Goal: Task Accomplishment & Management: Manage account settings

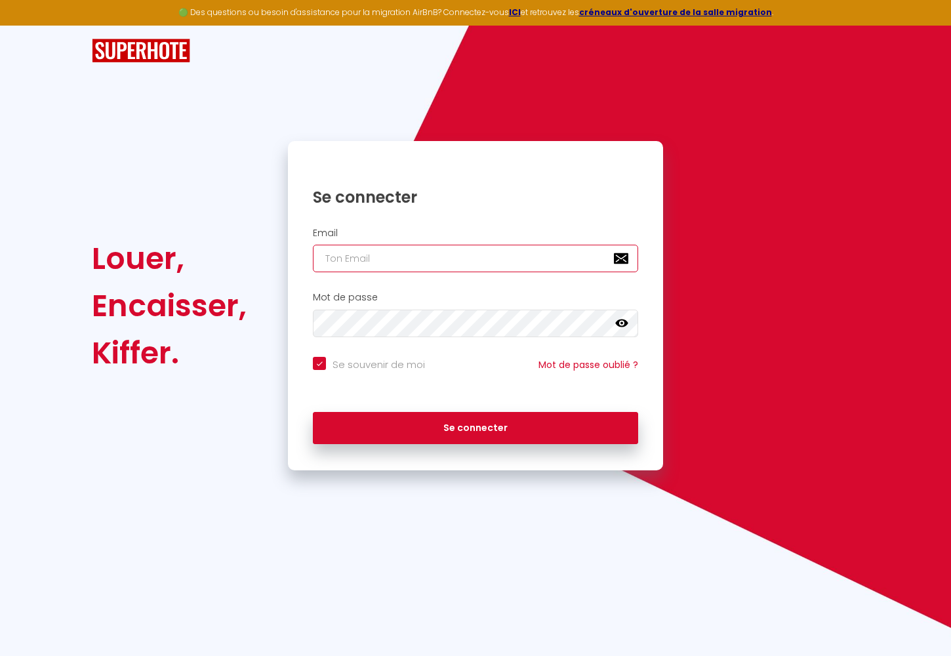
click at [388, 262] on input "email" at bounding box center [475, 259] width 325 height 28
type input "v"
checkbox input "true"
type input "ve"
checkbox input "true"
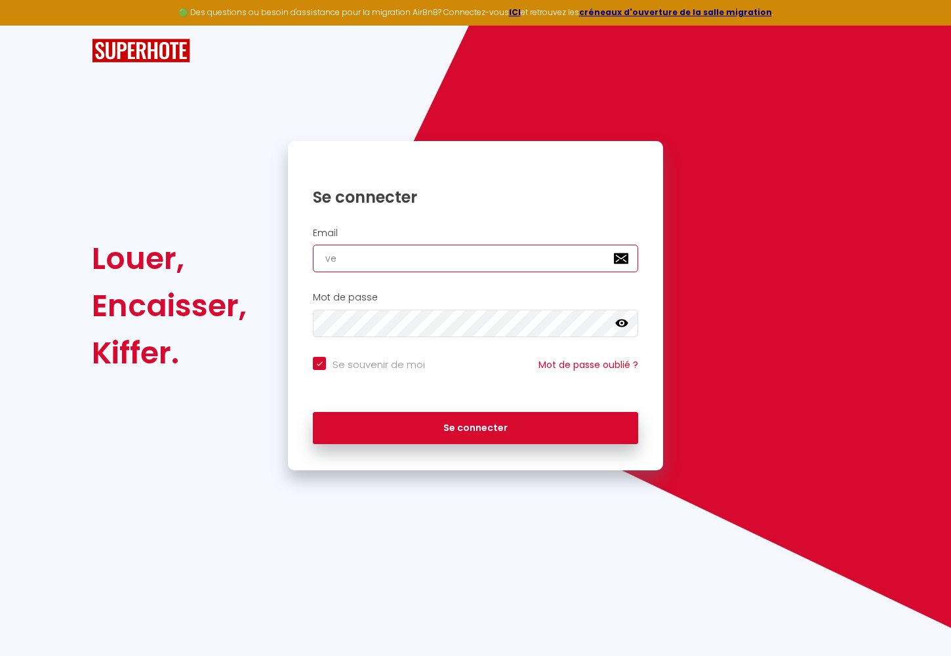
type input "ver"
checkbox input "true"
type input "vero"
checkbox input "true"
type input "veron"
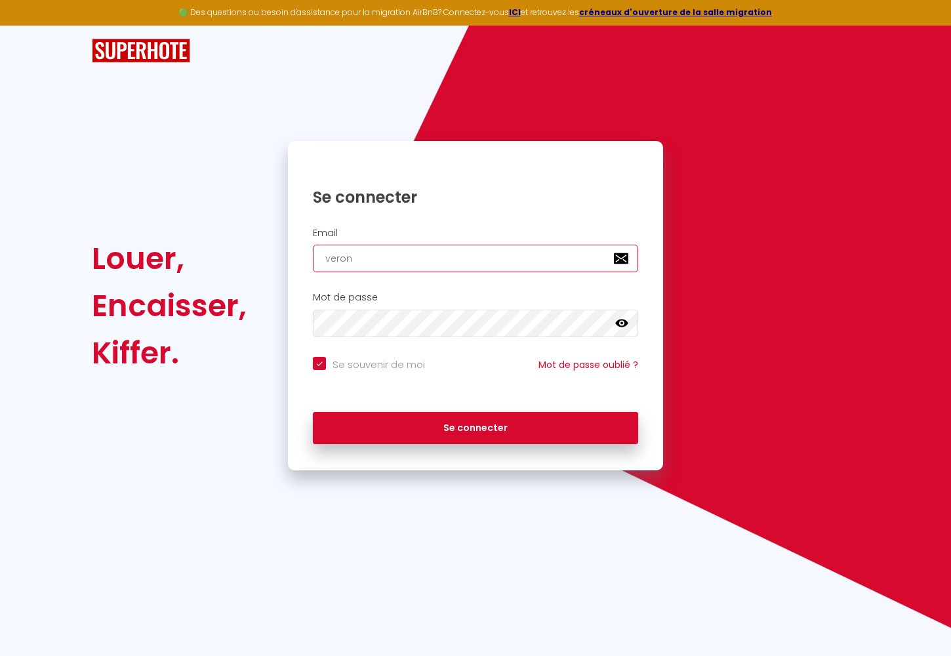
checkbox input "true"
type input "veroni"
checkbox input "true"
type input "veroniq"
checkbox input "true"
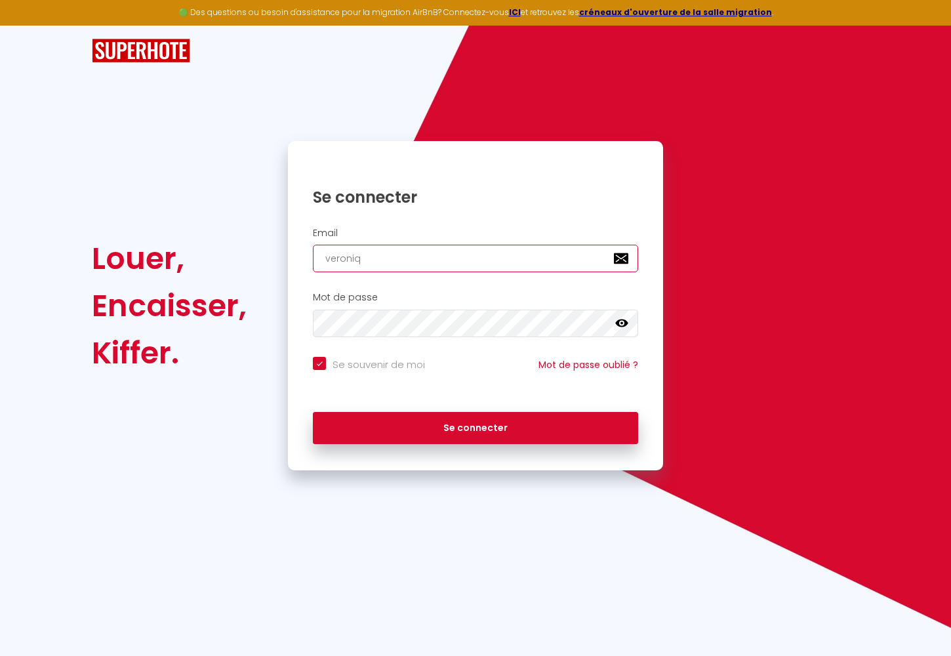
type input "veroniqu"
checkbox input "true"
type input "veronique"
checkbox input "true"
type input "veronique."
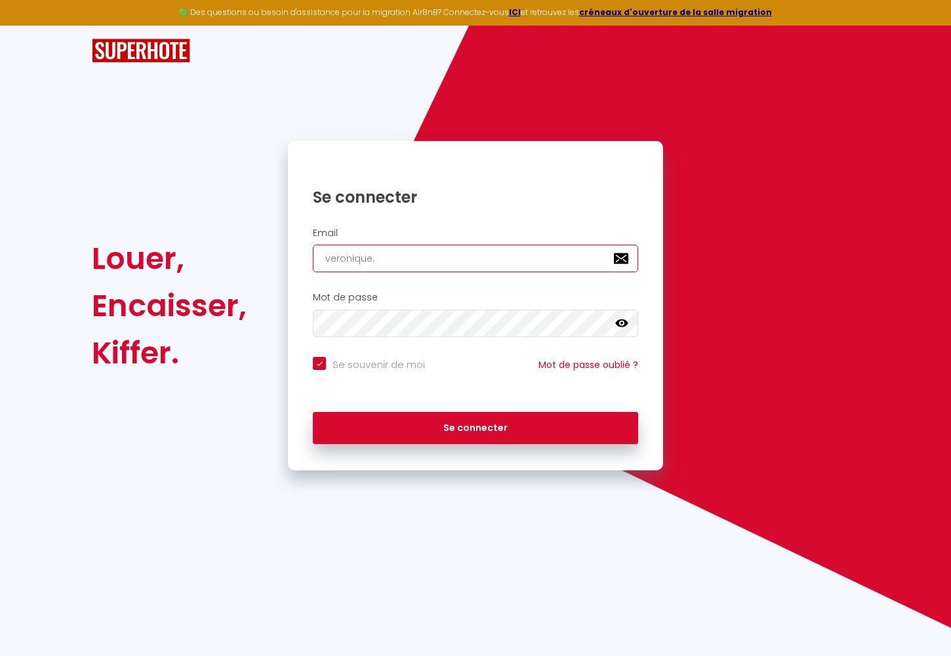
checkbox input "true"
type input "veronique.o"
checkbox input "true"
type input "veronique.o."
checkbox input "true"
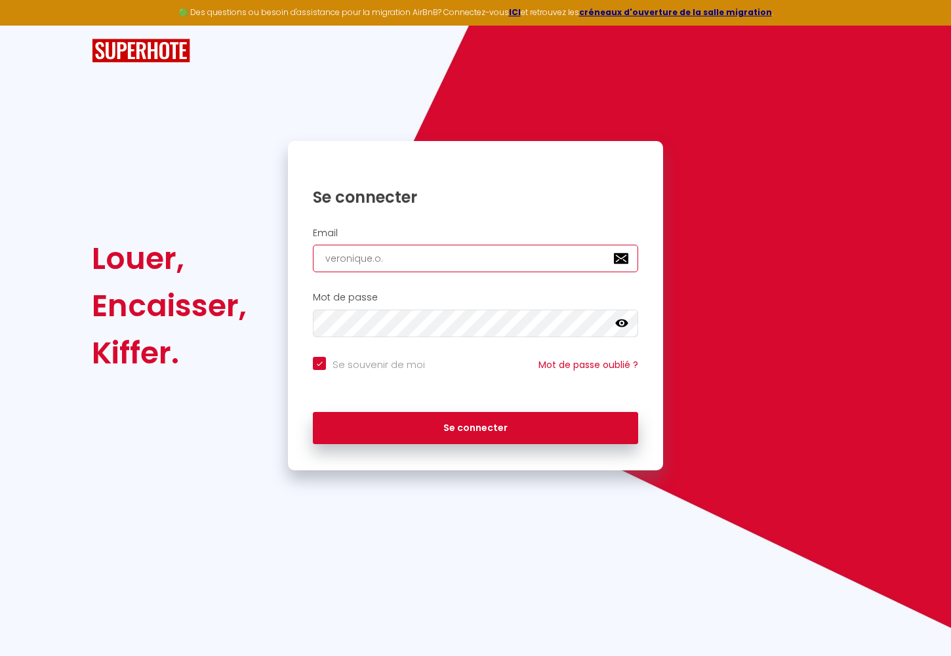
type input "veronique.o.g"
checkbox input "true"
type input "[DOMAIN_NAME]"
checkbox input "true"
type input "veronique.o.gul"
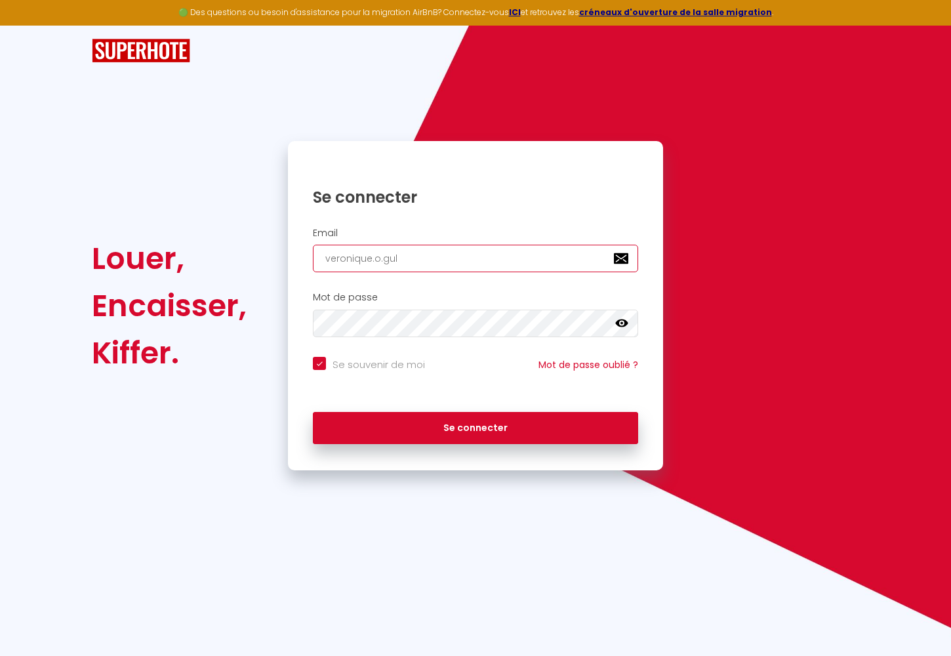
checkbox input "true"
type input "veronique.o.gull"
checkbox input "true"
type input "veronique.[PERSON_NAME]"
checkbox input "true"
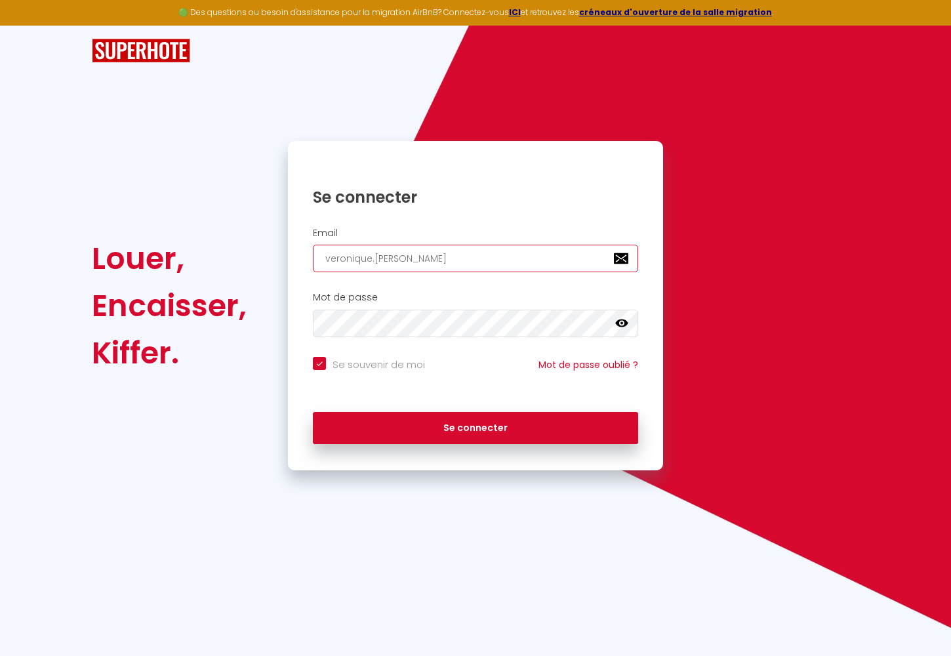
type input "veronique.[PERSON_NAME]@"
checkbox input "true"
type input "veronique.[PERSON_NAME]@g"
checkbox input "true"
type input "veronique.[PERSON_NAME]@gm"
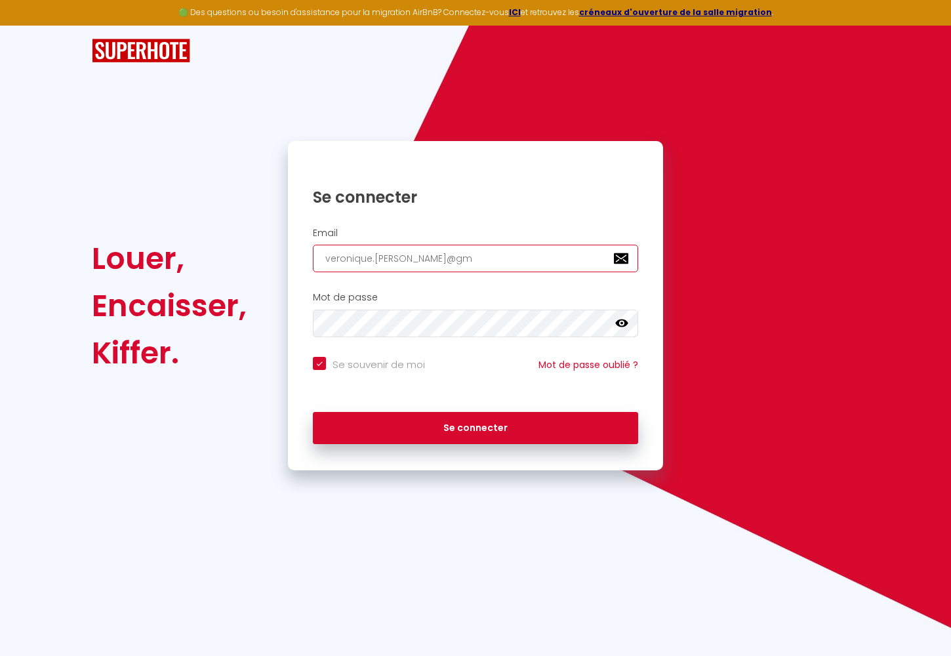
checkbox input "true"
type input "veronique.[PERSON_NAME]@gma"
checkbox input "true"
type input "veronique.[PERSON_NAME]@gmai"
checkbox input "true"
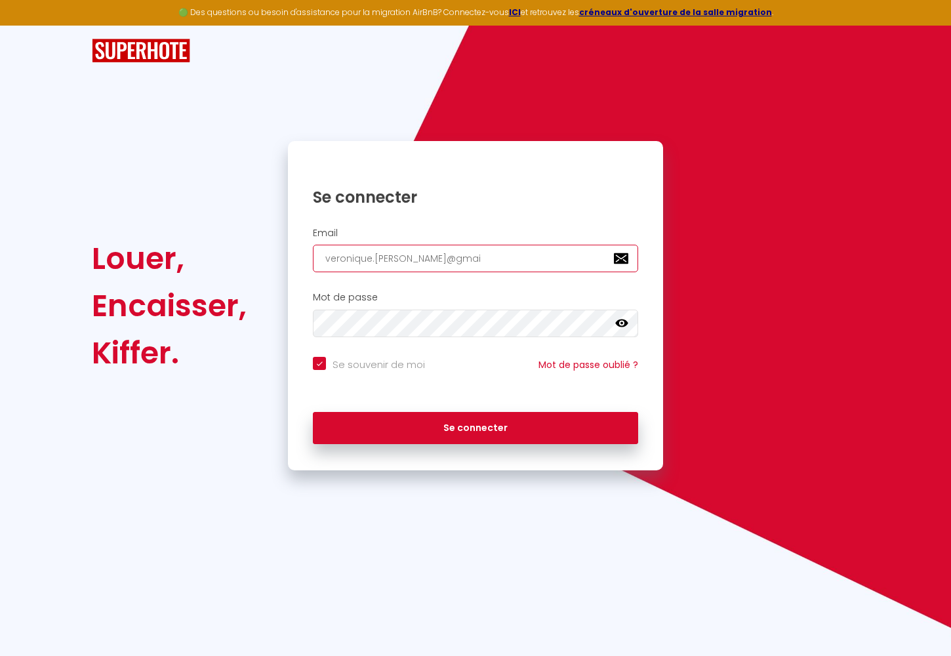
type input "[EMAIL_ADDRESS][PERSON_NAME]"
checkbox input "true"
type input "[EMAIL_ADDRESS][PERSON_NAME]."
checkbox input "true"
type input "veronique.[PERSON_NAME]@gmail.c"
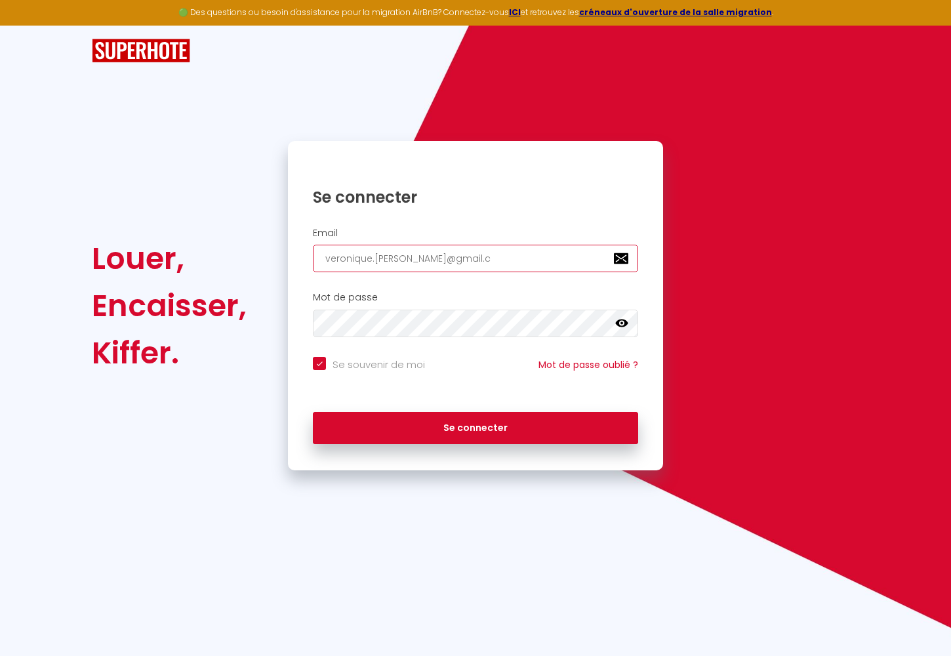
checkbox input "true"
type input "[EMAIL_ADDRESS][PERSON_NAME][DOMAIN_NAME]"
checkbox input "true"
type input "[EMAIL_ADDRESS][PERSON_NAME][DOMAIN_NAME]"
checkbox input "true"
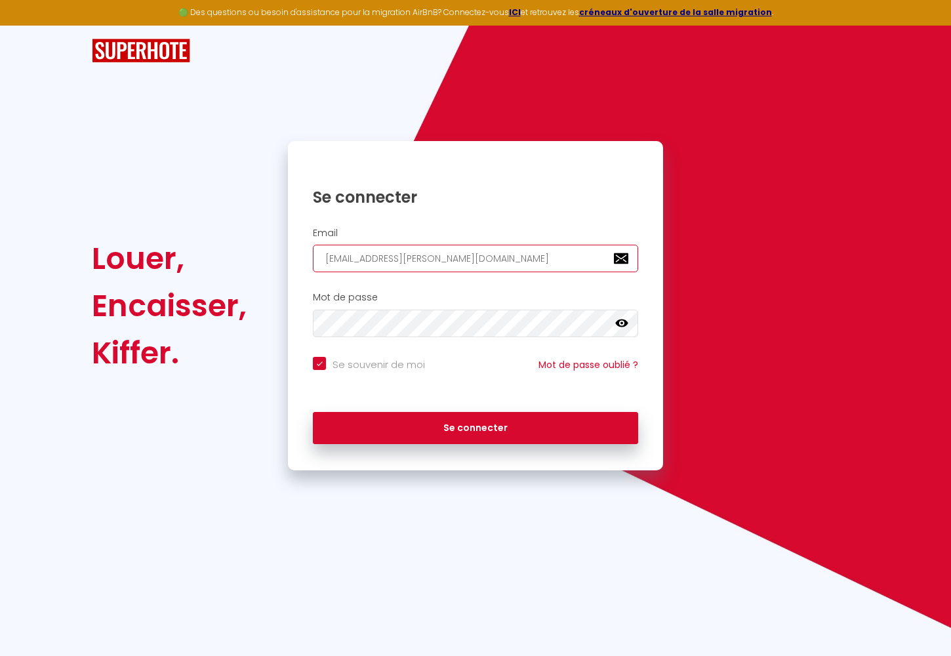
type input "[EMAIL_ADDRESS][PERSON_NAME][DOMAIN_NAME]"
click at [624, 323] on icon at bounding box center [621, 323] width 13 height 13
click at [0, 0] on icon at bounding box center [0, 0] width 0 height 0
click at [624, 323] on icon at bounding box center [621, 323] width 13 height 13
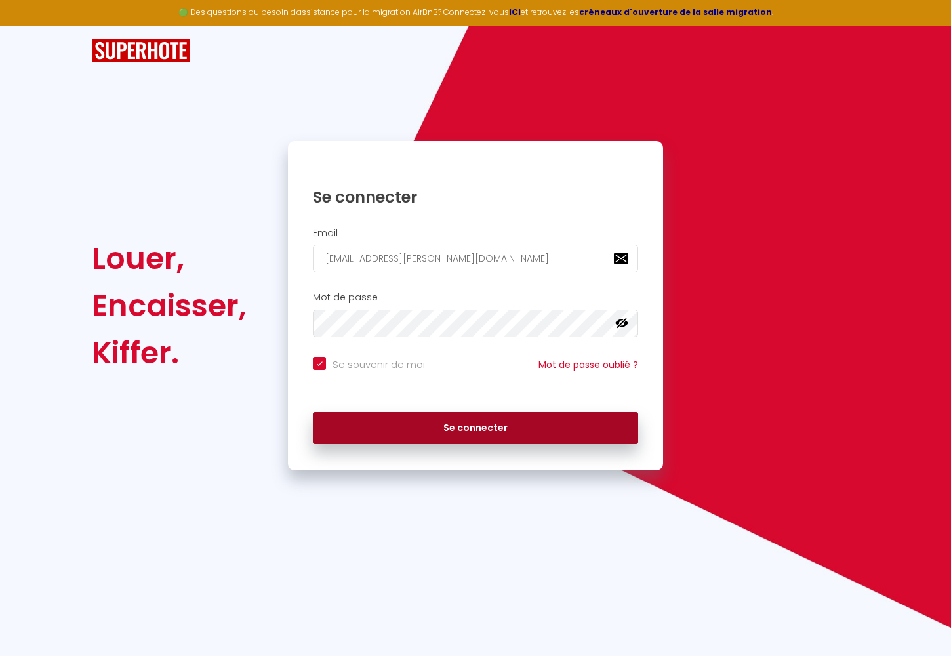
click at [382, 425] on button "Se connecter" at bounding box center [475, 428] width 325 height 33
checkbox input "true"
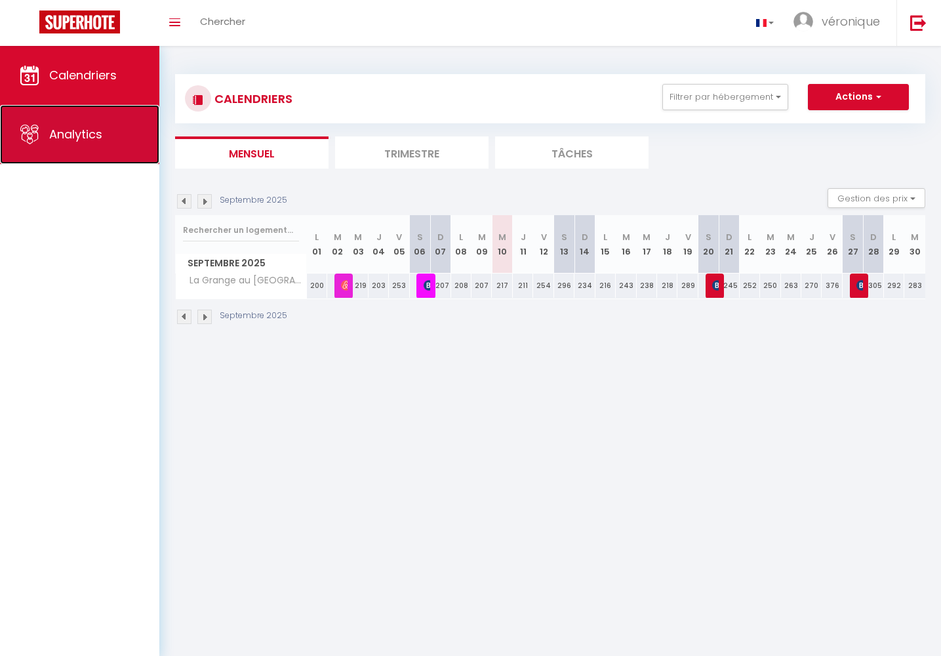
click at [80, 136] on span "Analytics" at bounding box center [75, 134] width 53 height 16
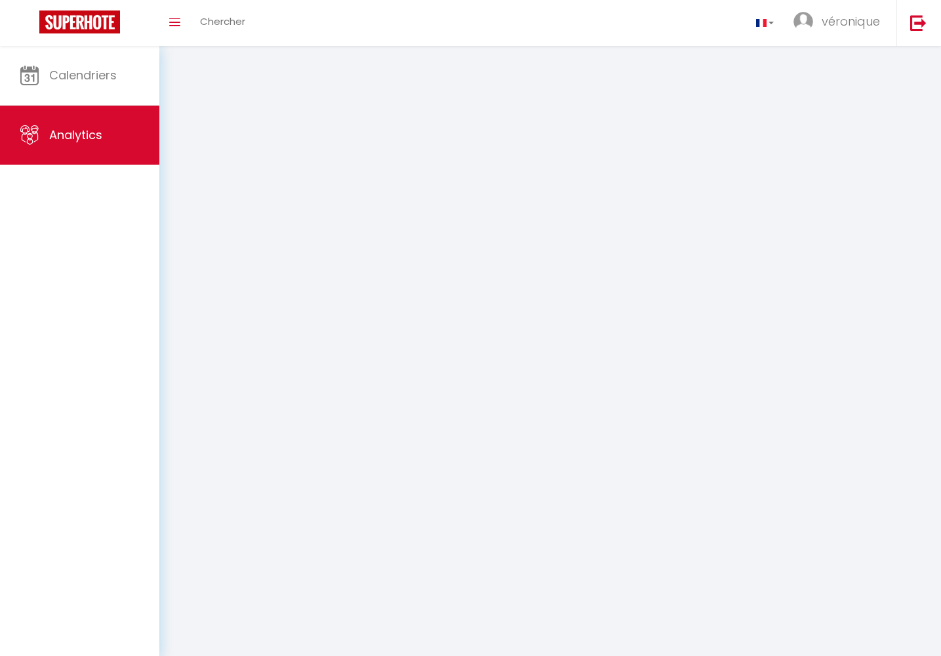
select select "2025"
select select "9"
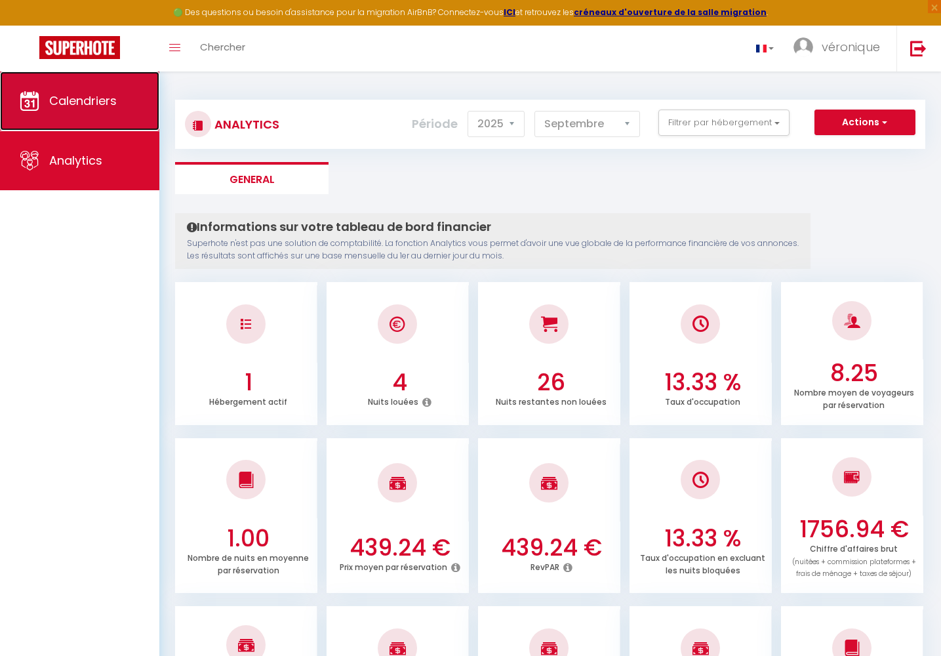
click at [73, 102] on span "Calendriers" at bounding box center [83, 100] width 68 height 16
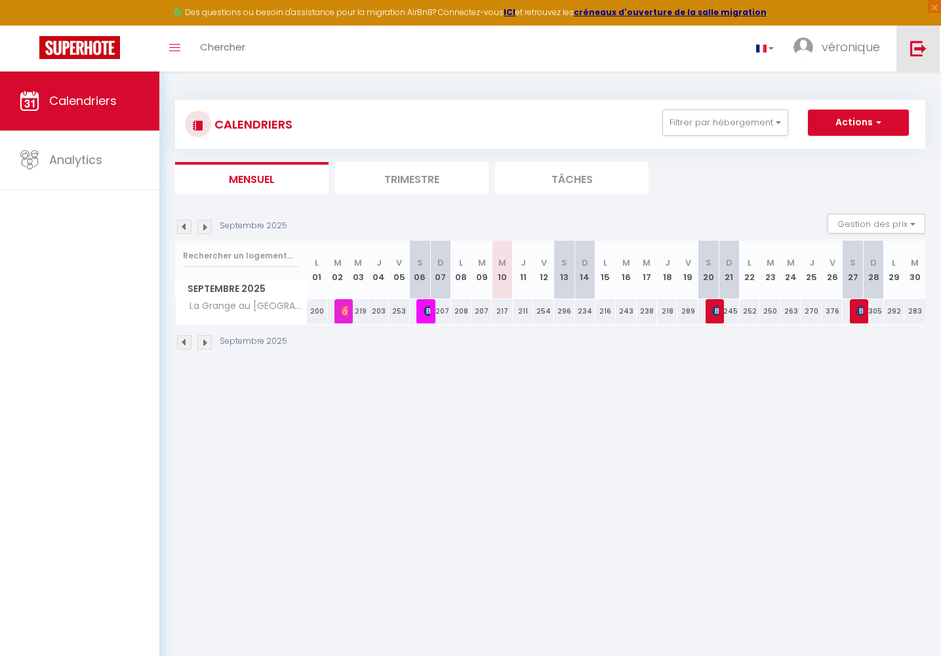
click at [916, 45] on img at bounding box center [918, 48] width 16 height 16
